Goal: Check status: Check status

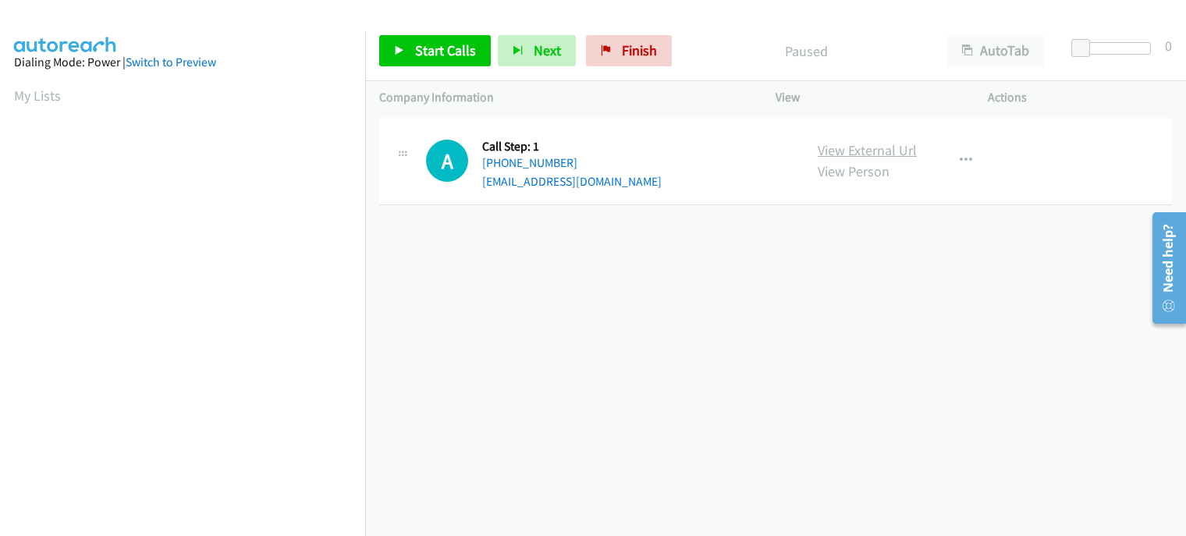
click at [891, 152] on link "View External Url" at bounding box center [867, 150] width 99 height 18
